Goal: Task Accomplishment & Management: Use online tool/utility

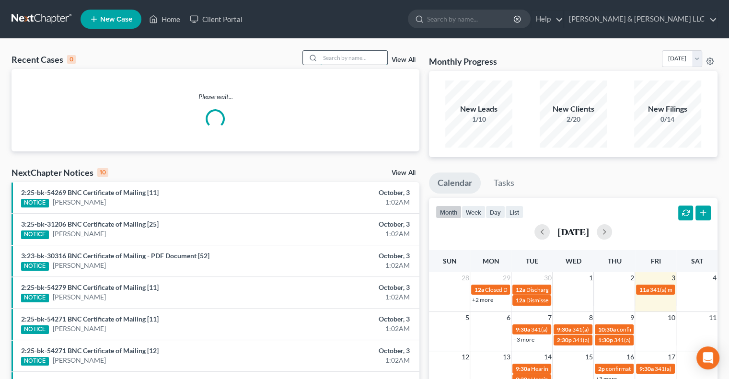
click at [361, 59] on input "search" at bounding box center [353, 58] width 67 height 14
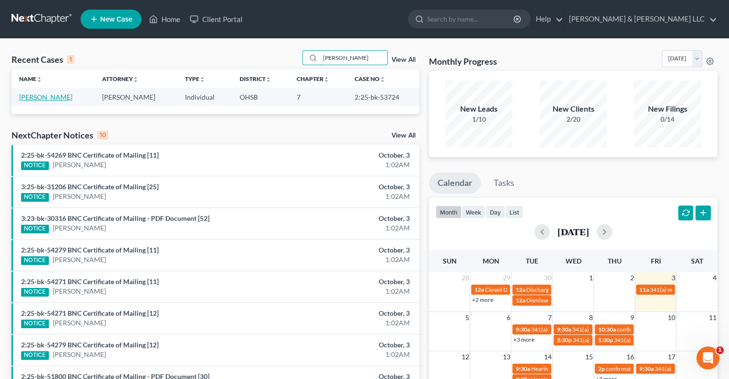
type input "[PERSON_NAME]"
click at [46, 98] on link "[PERSON_NAME]" at bounding box center [45, 97] width 53 height 8
select select "3"
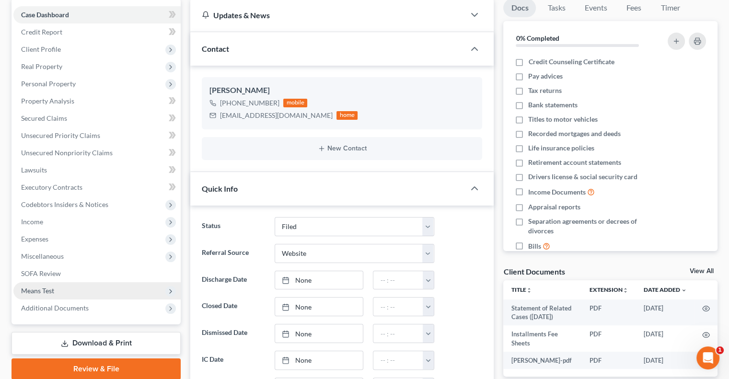
scroll to position [96, 0]
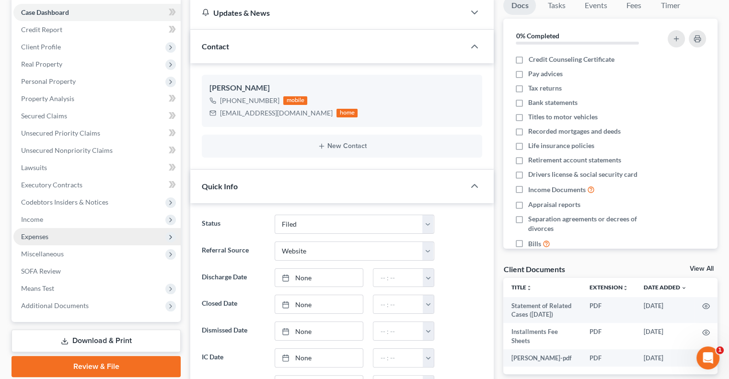
click at [45, 239] on span "Expenses" at bounding box center [34, 236] width 27 height 8
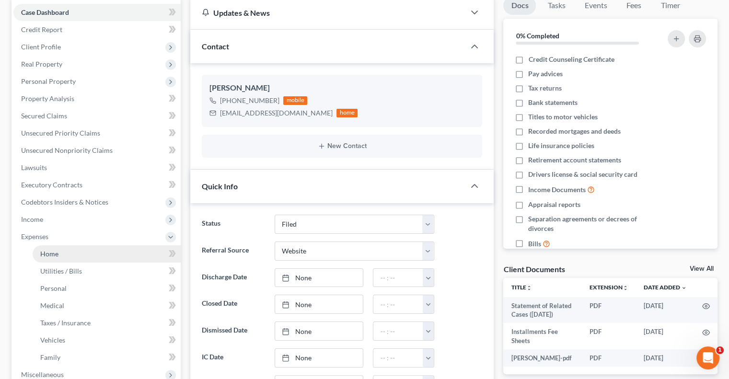
click at [53, 253] on span "Home" at bounding box center [49, 254] width 18 height 8
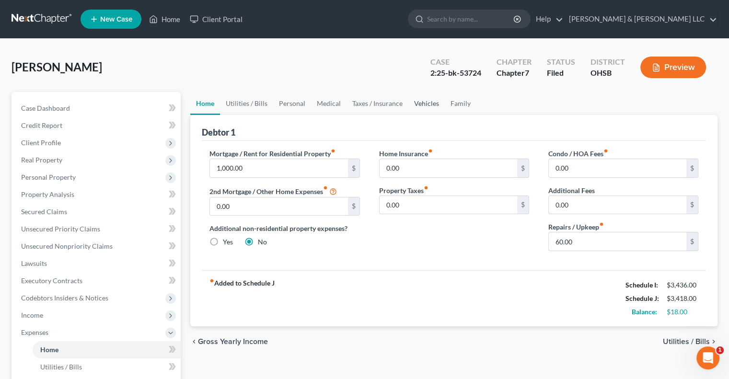
click at [429, 100] on link "Vehicles" at bounding box center [426, 103] width 36 height 23
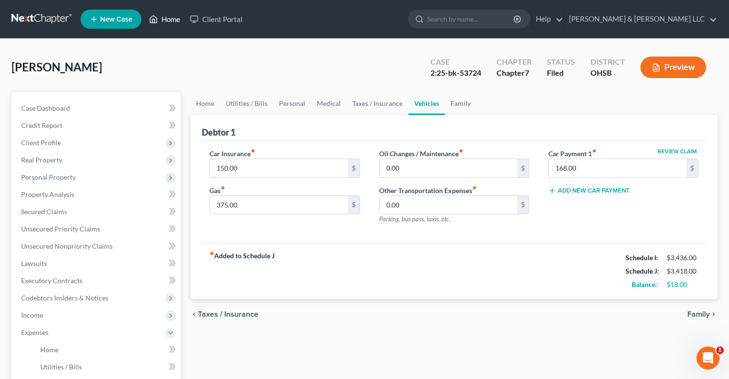
click at [169, 27] on link "Home" at bounding box center [164, 19] width 41 height 17
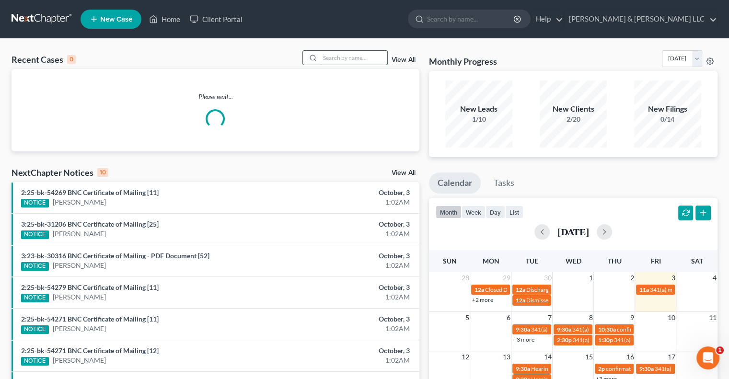
click at [339, 60] on input "search" at bounding box center [353, 58] width 67 height 14
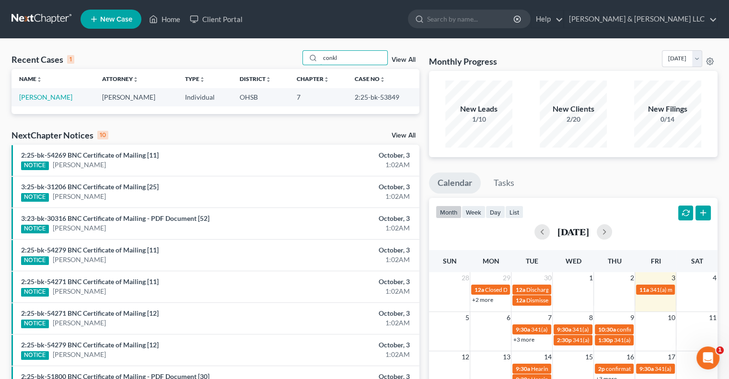
type input "conkl"
click at [40, 97] on link "[PERSON_NAME]" at bounding box center [45, 97] width 53 height 8
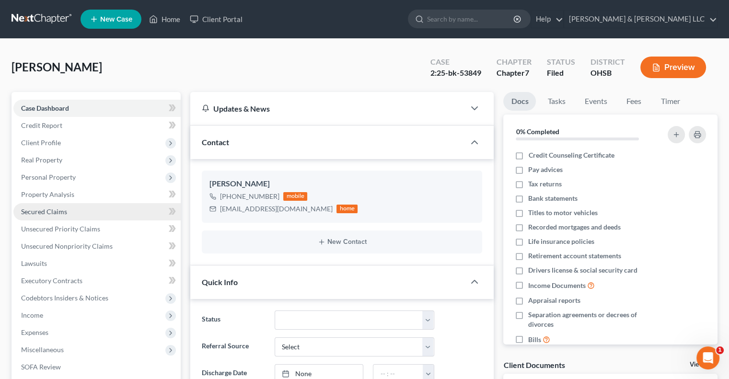
click at [49, 205] on link "Secured Claims" at bounding box center [96, 211] width 167 height 17
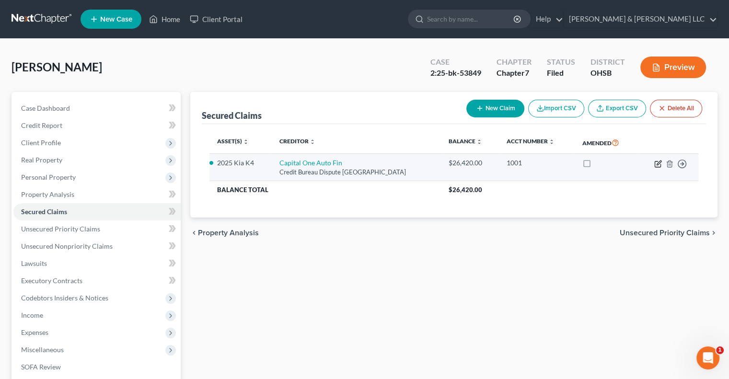
click at [656, 165] on icon "button" at bounding box center [658, 164] width 8 height 8
select select "45"
select select "2"
select select "0"
